Goal: Task Accomplishment & Management: Complete application form

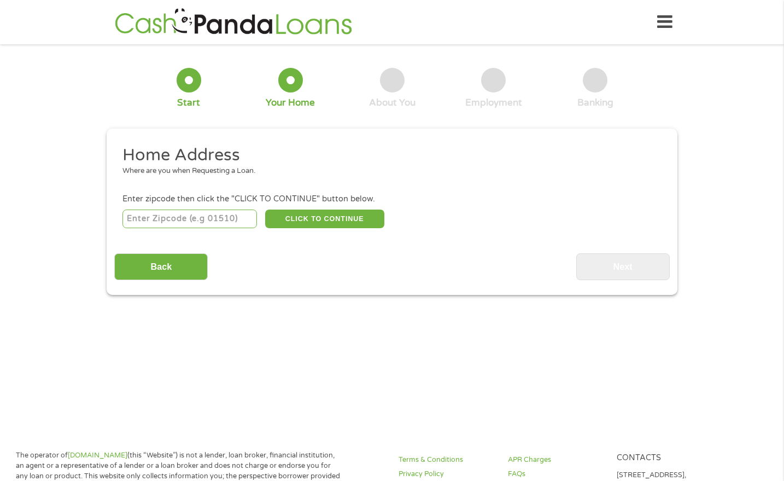
click at [202, 225] on input "number" at bounding box center [190, 218] width 135 height 19
type input "37854"
click at [315, 210] on button "CLICK TO CONTINUE" at bounding box center [324, 218] width 119 height 19
type input "37854"
type input "Rockwood"
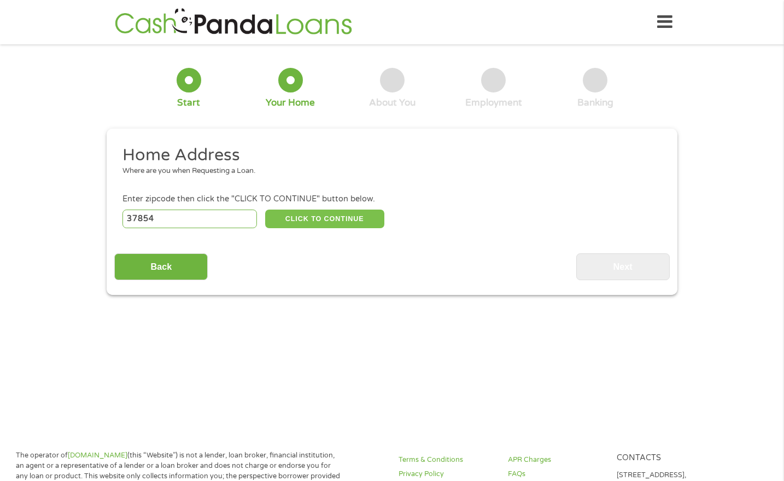
select select "[US_STATE]"
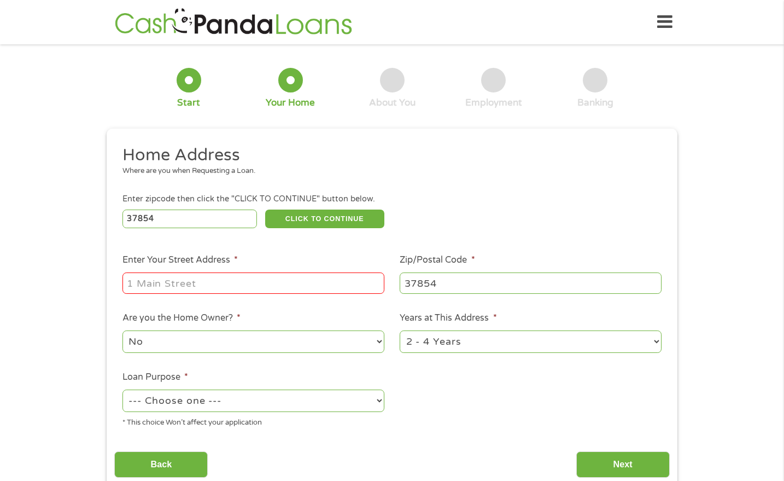
click at [243, 281] on input "Enter Your Street Address *" at bounding box center [254, 282] width 262 height 21
type input "[STREET_ADDRESS][PERSON_NAME]"
click at [214, 340] on select "No Yes" at bounding box center [254, 341] width 262 height 22
select select "yes"
click at [123, 331] on select "No Yes" at bounding box center [254, 341] width 262 height 22
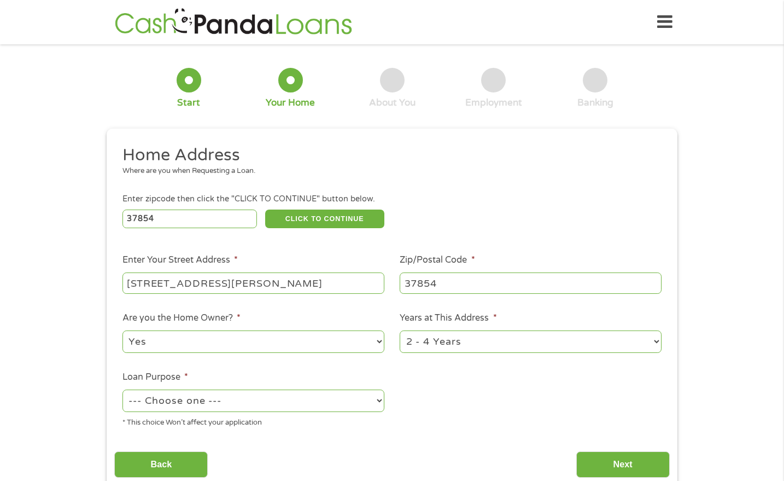
click at [449, 342] on select "1 Year or less 1 - 2 Years 2 - 4 Years Over 4 Years" at bounding box center [531, 341] width 262 height 22
select select "60months"
click at [400, 331] on select "1 Year or less 1 - 2 Years 2 - 4 Years Over 4 Years" at bounding box center [531, 341] width 262 height 22
click at [336, 399] on select "--- Choose one --- Pay Bills Debt Consolidation Home Improvement Major Purchase…" at bounding box center [254, 400] width 262 height 22
select select "shorttermcash"
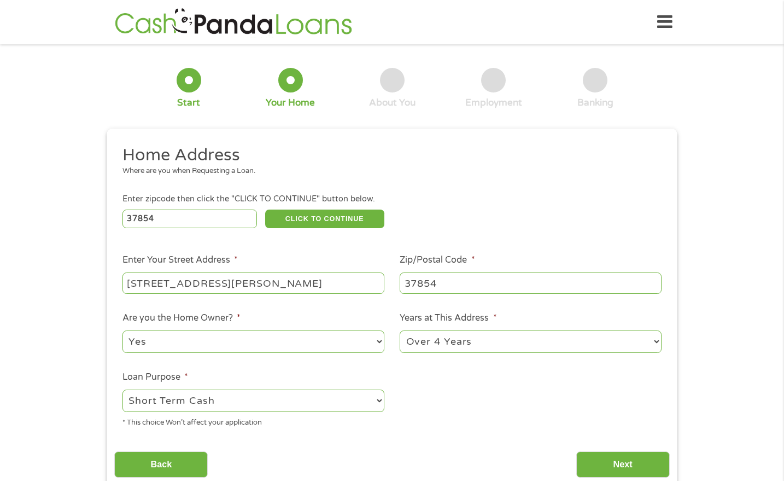
click at [123, 390] on select "--- Choose one --- Pay Bills Debt Consolidation Home Improvement Major Purchase…" at bounding box center [254, 400] width 262 height 22
click at [626, 468] on input "Next" at bounding box center [623, 464] width 94 height 27
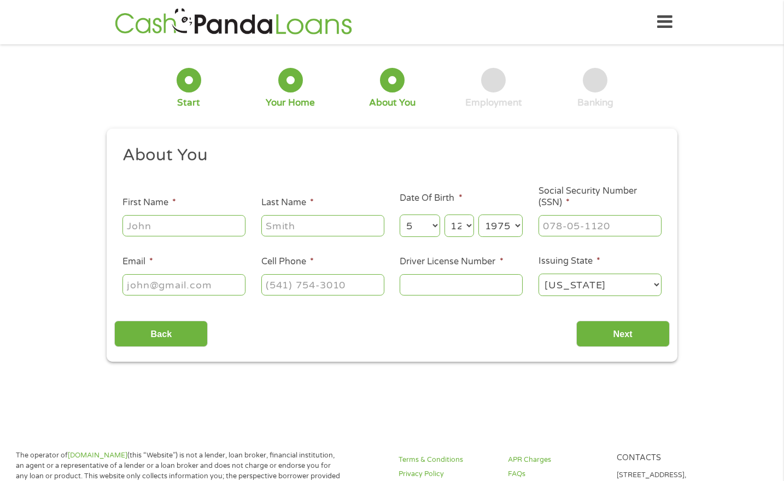
scroll to position [4, 4]
click at [162, 220] on input "First Name *" at bounding box center [184, 225] width 123 height 21
type input "[PERSON_NAME]"
type input "[EMAIL_ADDRESS][DOMAIN_NAME]"
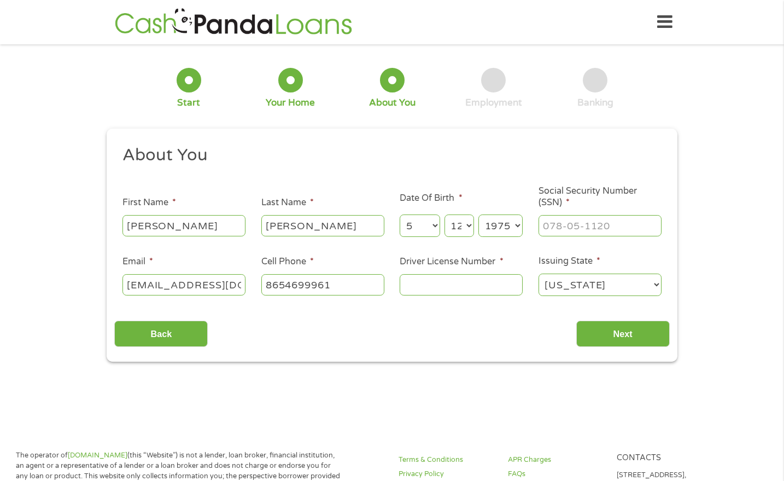
type input "[PHONE_NUMBER]"
click at [602, 220] on input "___-__-____" at bounding box center [600, 225] width 123 height 21
type input "408-35-3761"
click at [345, 284] on input "[PHONE_NUMBER]" at bounding box center [322, 284] width 123 height 21
type input "[PHONE_NUMBER]"
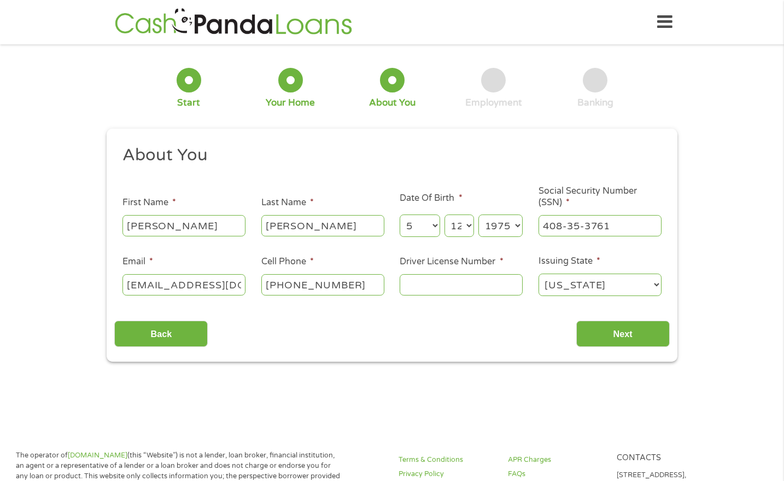
click at [449, 281] on input "Driver License Number *" at bounding box center [461, 284] width 123 height 21
type input "076827176"
click at [612, 326] on input "Next" at bounding box center [623, 334] width 94 height 27
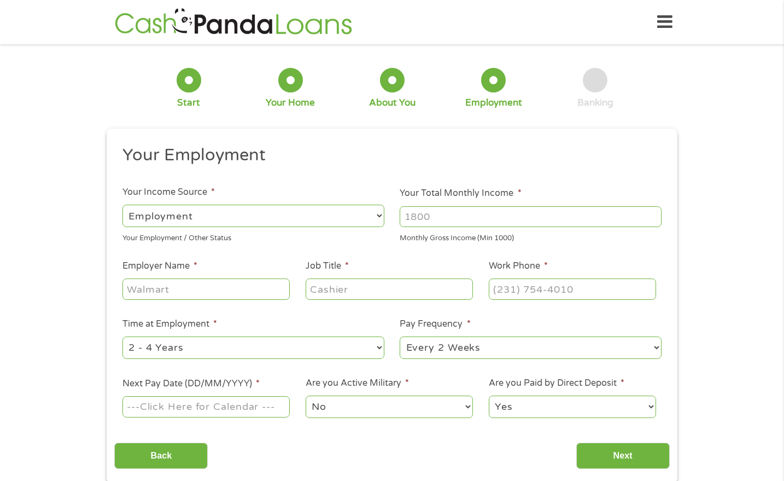
click at [357, 217] on select "--- Choose one --- Employment [DEMOGRAPHIC_DATA] Benefits" at bounding box center [254, 216] width 262 height 22
click at [123, 205] on select "--- Choose one --- Employment [DEMOGRAPHIC_DATA] Benefits" at bounding box center [254, 216] width 262 height 22
click at [456, 212] on input "Your Total Monthly Income *" at bounding box center [531, 216] width 262 height 21
type input "3200"
click at [264, 297] on input "Employer Name *" at bounding box center [206, 288] width 167 height 21
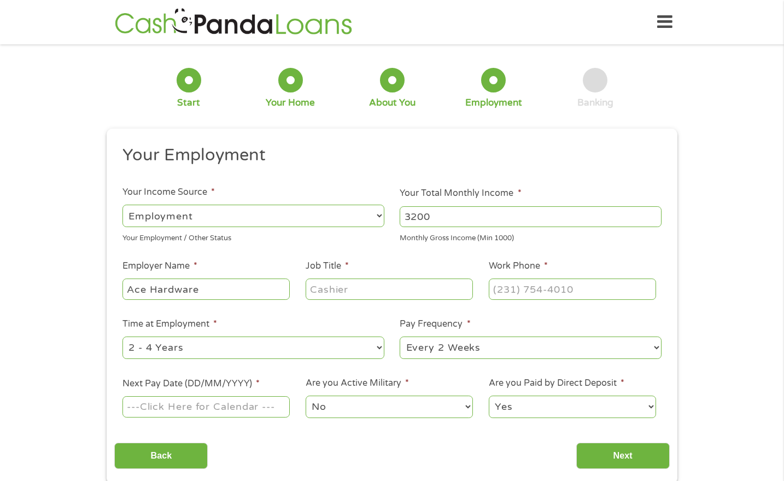
type input "Ace Hardware"
type input "Customer Associate"
type input "[PHONE_NUMBER]"
drag, startPoint x: 358, startPoint y: 360, endPoint x: 353, endPoint y: 346, distance: 15.2
click at [353, 346] on div "--- Choose one --- 1 Year or less 1 - 2 Years 2 - 4 Years Over 4 Years" at bounding box center [254, 348] width 262 height 26
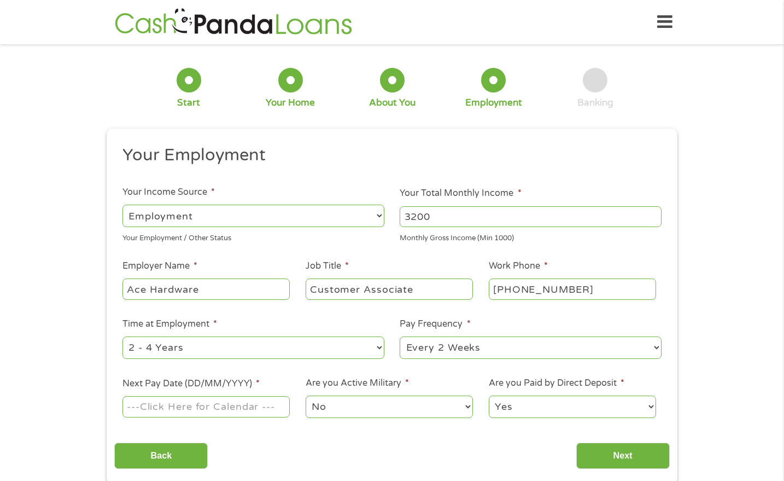
click at [353, 346] on select "--- Choose one --- 1 Year or less 1 - 2 Years 2 - 4 Years Over 4 Years" at bounding box center [254, 347] width 262 height 22
select select "12months"
click at [123, 336] on select "--- Choose one --- 1 Year or less 1 - 2 Years 2 - 4 Years Over 4 Years" at bounding box center [254, 347] width 262 height 22
click at [470, 354] on select "--- Choose one --- Every 2 Weeks Every Week Monthly Semi-Monthly" at bounding box center [531, 347] width 262 height 22
click at [400, 336] on select "--- Choose one --- Every 2 Weeks Every Week Monthly Semi-Monthly" at bounding box center [531, 347] width 262 height 22
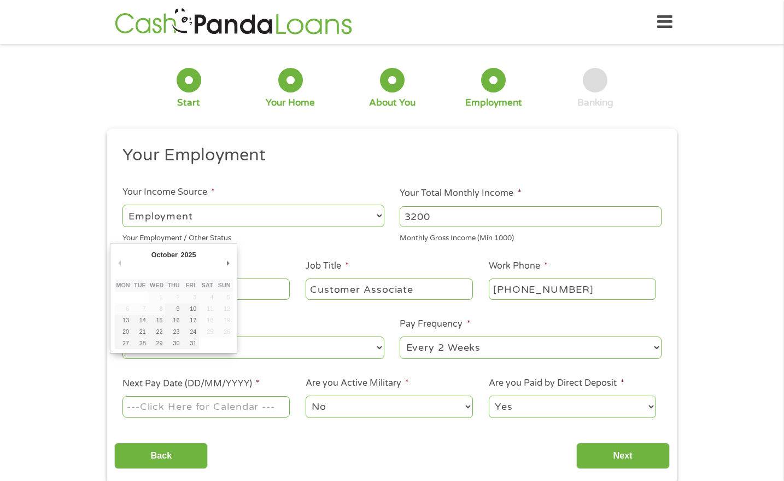
click at [270, 405] on input "Next Pay Date (DD/MM/YYYY) *" at bounding box center [206, 406] width 167 height 21
type input "[DATE]"
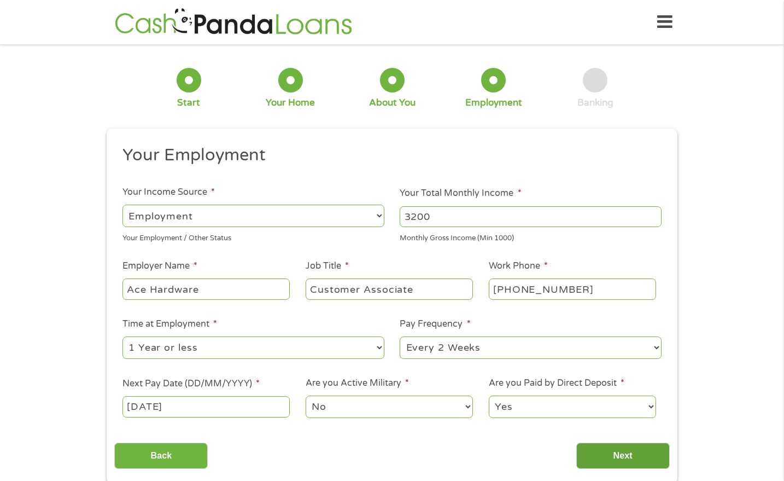
click at [618, 450] on input "Next" at bounding box center [623, 455] width 94 height 27
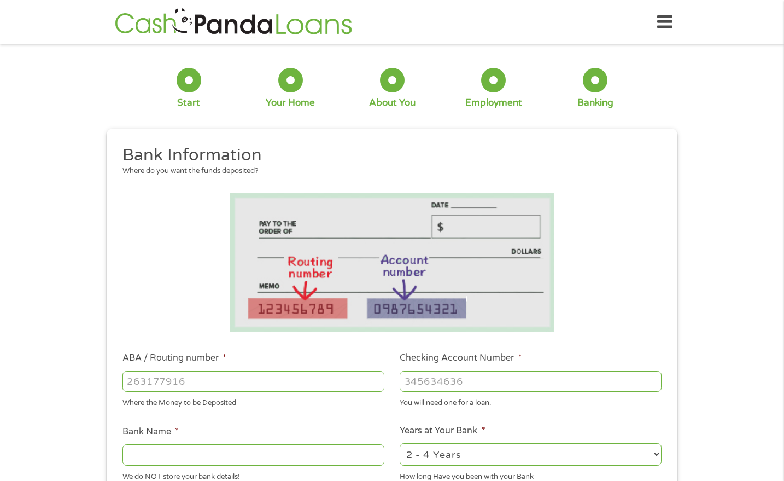
click at [300, 393] on div at bounding box center [254, 381] width 262 height 25
click at [282, 387] on input "ABA / Routing number *" at bounding box center [254, 381] width 262 height 21
type input "065400137"
type input "JPMORGAN CHASE BANK NA"
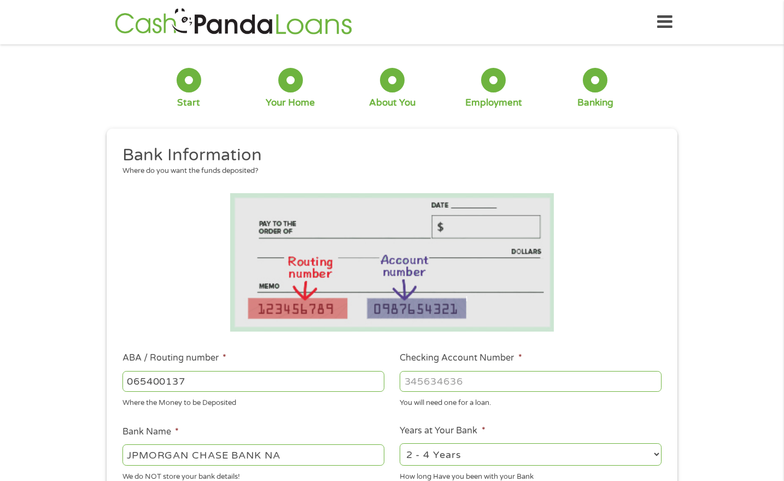
type input "065400137"
click at [451, 380] on input "Checking Account Number *" at bounding box center [531, 381] width 262 height 21
type input "2900248538"
click at [552, 452] on select "2 - 4 Years 6 - 12 Months 1 - 2 Years Over 4 Years" at bounding box center [531, 454] width 262 height 22
select select "24months"
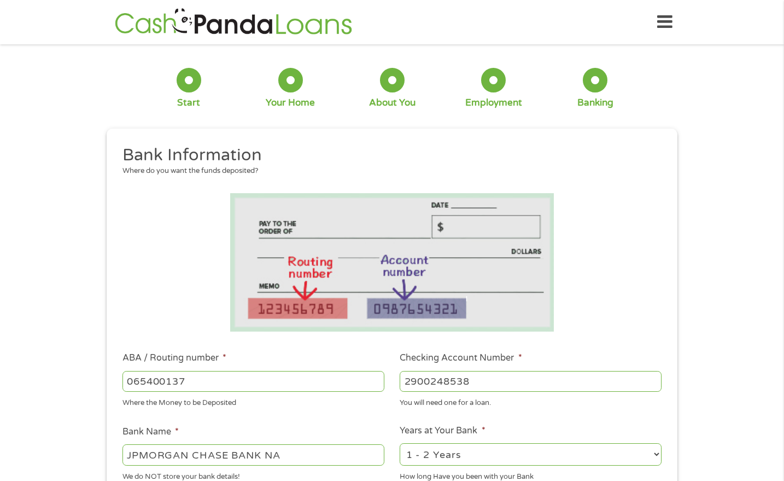
click at [400, 444] on select "2 - 4 Years 6 - 12 Months 1 - 2 Years Over 4 Years" at bounding box center [531, 454] width 262 height 22
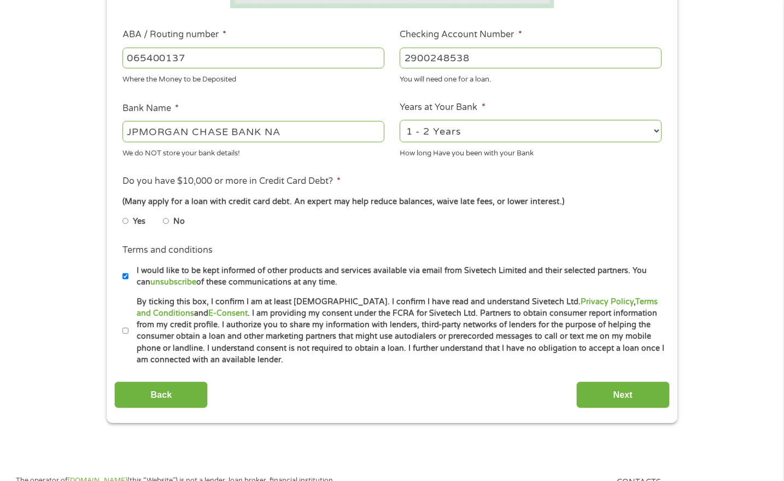
scroll to position [331, 0]
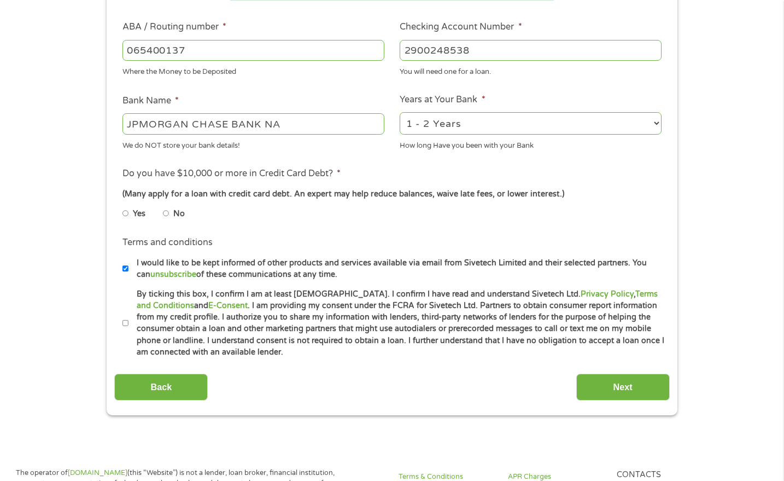
click at [168, 212] on input "No" at bounding box center [166, 214] width 7 height 18
radio input "true"
click at [129, 268] on label "I would like to be kept informed of other products and services available via e…" at bounding box center [397, 269] width 537 height 24
click at [129, 268] on input "I would like to be kept informed of other products and services available via e…" at bounding box center [126, 269] width 7 height 18
checkbox input "false"
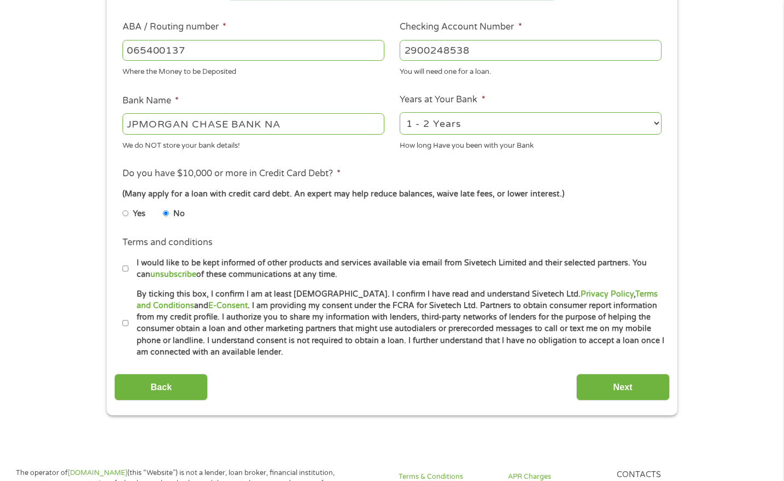
click at [125, 325] on input "By ticking this box, I confirm I am at least [DEMOGRAPHIC_DATA]. I confirm I ha…" at bounding box center [126, 324] width 7 height 18
checkbox input "true"
click at [615, 380] on input "Next" at bounding box center [623, 387] width 94 height 27
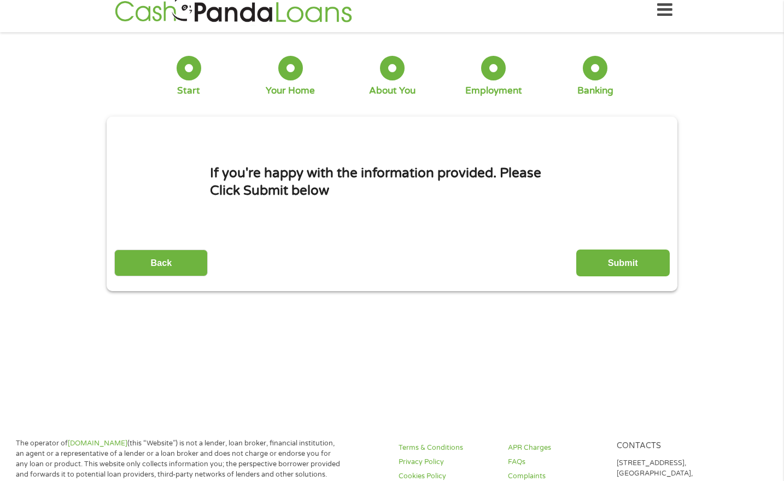
scroll to position [0, 0]
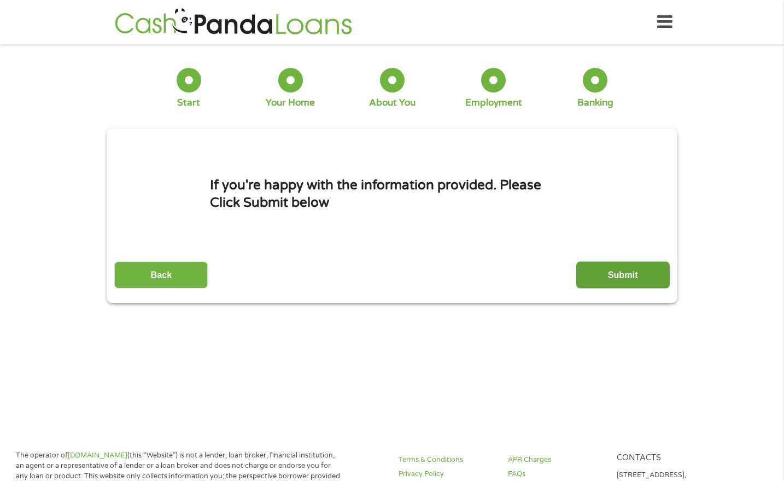
click at [630, 270] on input "Submit" at bounding box center [623, 274] width 94 height 27
